Goal: Use online tool/utility: Utilize a website feature to perform a specific function

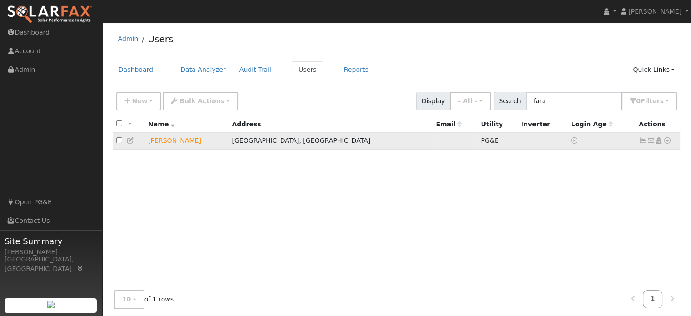
type input "fara"
click at [666, 142] on icon at bounding box center [668, 140] width 8 height 6
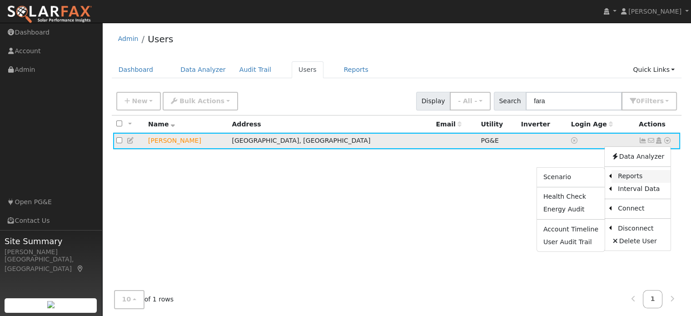
click at [632, 176] on link "Reports" at bounding box center [641, 176] width 59 height 13
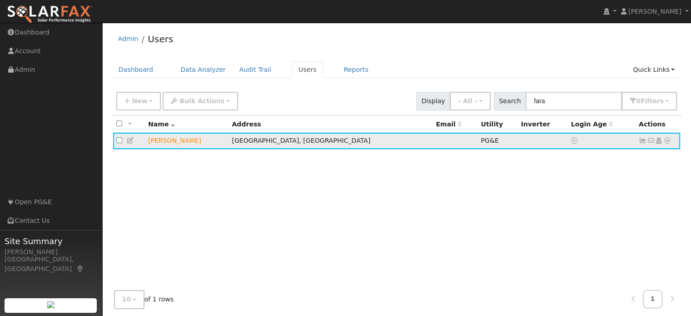
click at [671, 139] on icon at bounding box center [668, 140] width 8 height 6
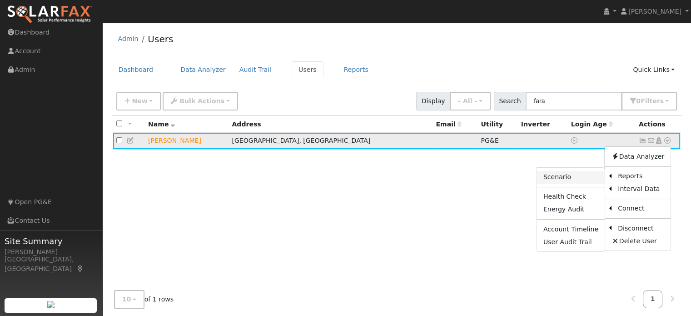
click at [551, 176] on link "Scenario" at bounding box center [571, 177] width 68 height 13
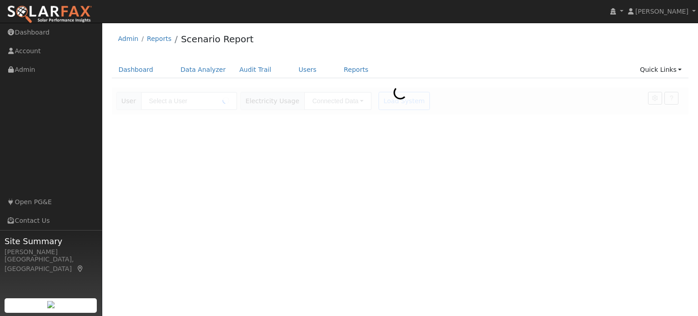
type input "[PERSON_NAME]"
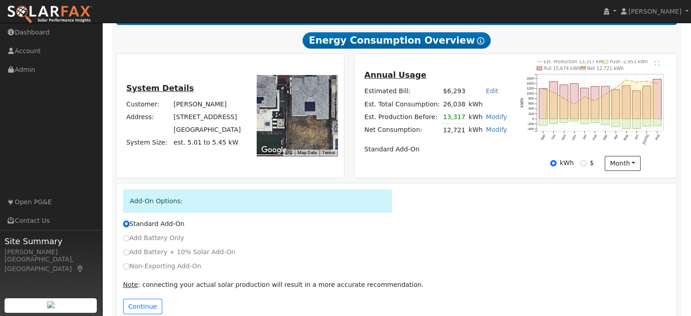
scroll to position [171, 0]
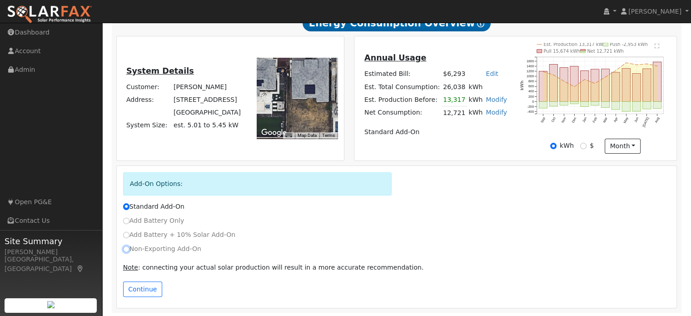
click at [125, 250] on input "Non-Exporting Add-On" at bounding box center [126, 249] width 6 height 6
radio input "true"
radio input "false"
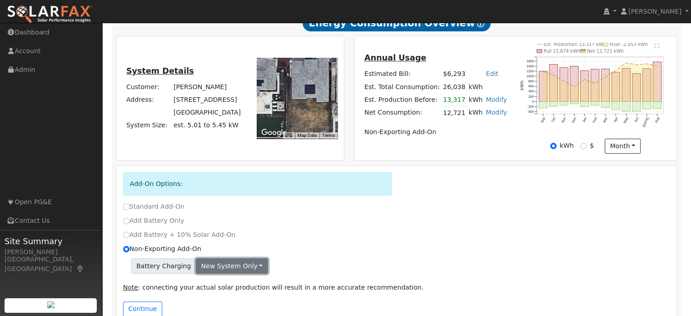
click at [229, 267] on button "New system only" at bounding box center [232, 265] width 72 height 15
click at [328, 230] on div "Add Battery + 10% Solar Add-On" at bounding box center [396, 235] width 557 height 10
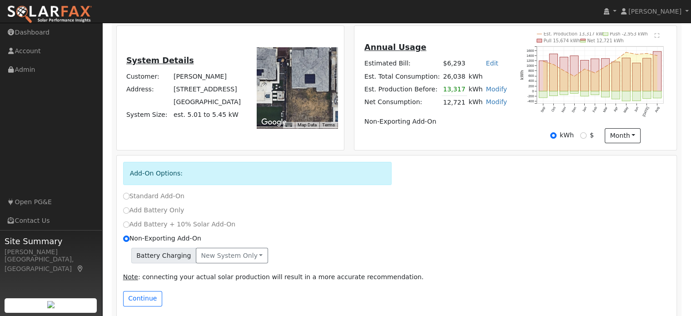
scroll to position [191, 0]
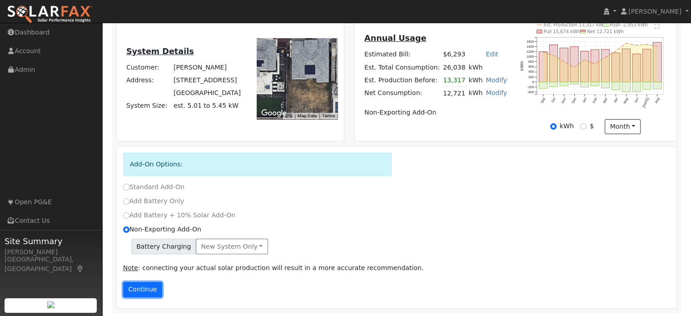
click at [147, 289] on button "Continue" at bounding box center [142, 289] width 39 height 15
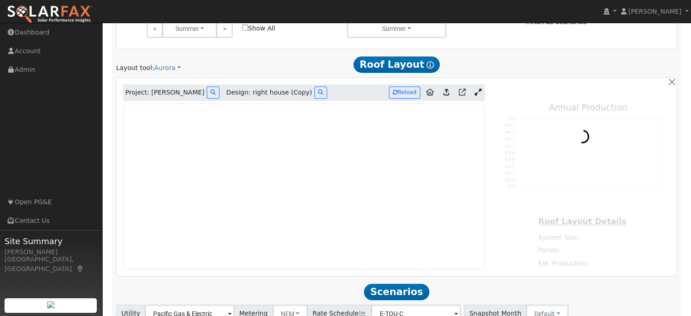
type input "9045"
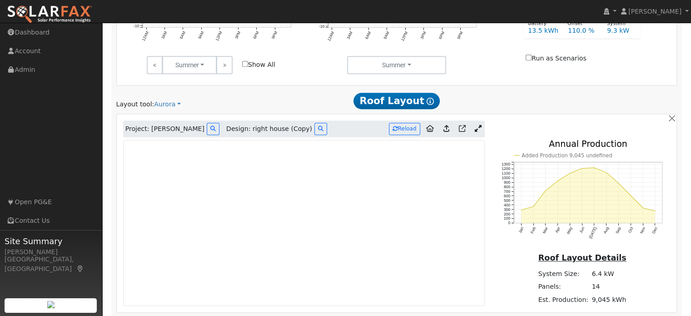
scroll to position [336, 0]
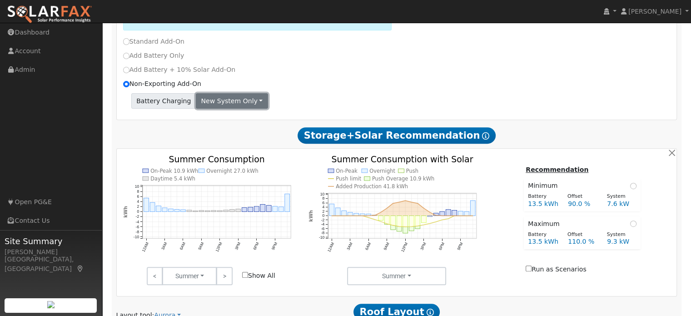
click at [219, 102] on button "New system only" at bounding box center [232, 100] width 72 height 15
click at [213, 128] on link "Both systems" at bounding box center [230, 132] width 68 height 13
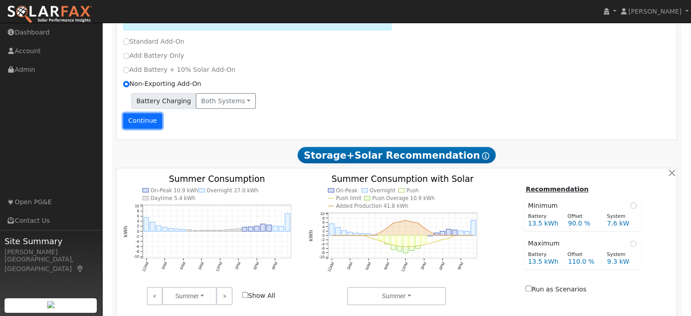
click at [145, 118] on button "Continue" at bounding box center [142, 120] width 39 height 15
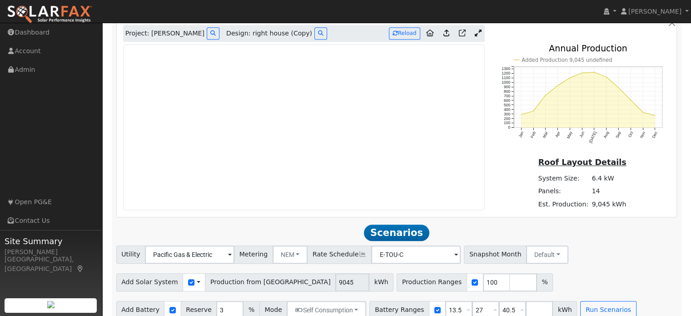
scroll to position [654, 0]
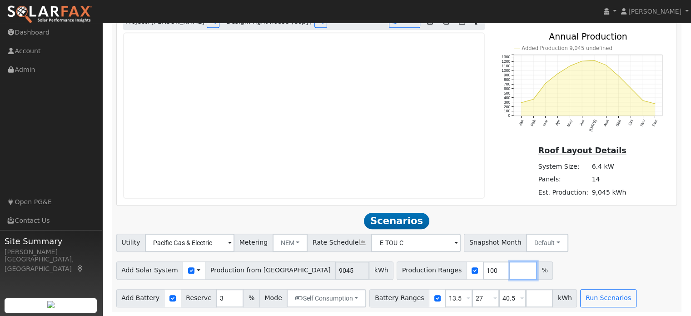
click at [510, 279] on input "number" at bounding box center [523, 270] width 27 height 18
type input "71"
type input "100"
click at [609, 256] on div "Utility Pacific Gas & Electric Metering NEM NEM NBT Rate Schedule E-TOU-C - Non…" at bounding box center [396, 271] width 571 height 74
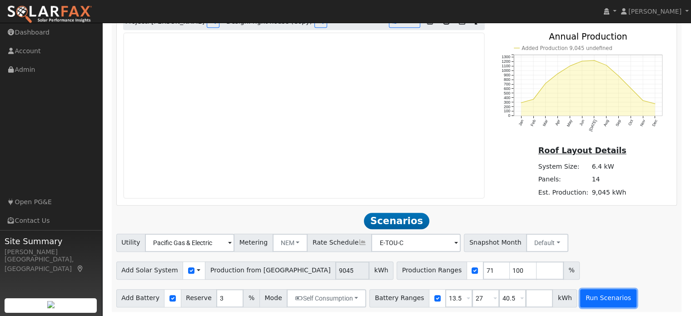
click at [580, 301] on button "Run Scenarios" at bounding box center [608, 298] width 56 height 18
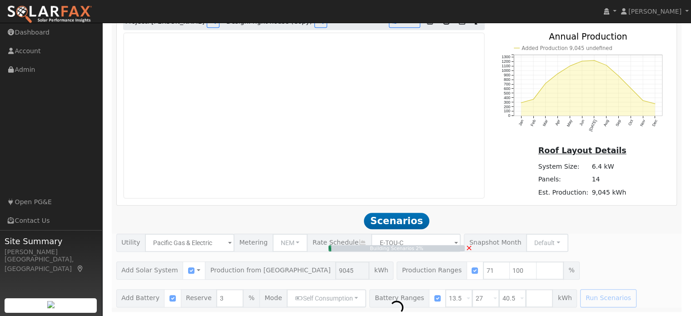
type input "6.0"
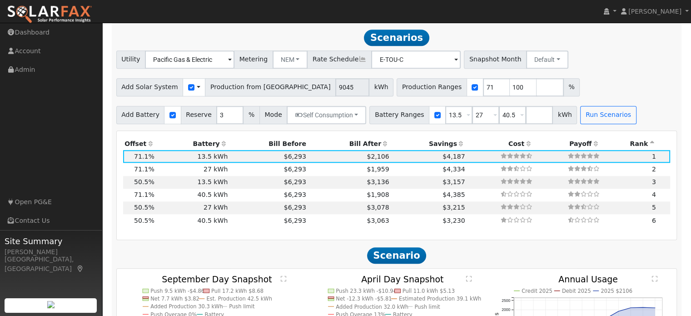
scroll to position [838, 0]
